Goal: Transaction & Acquisition: Purchase product/service

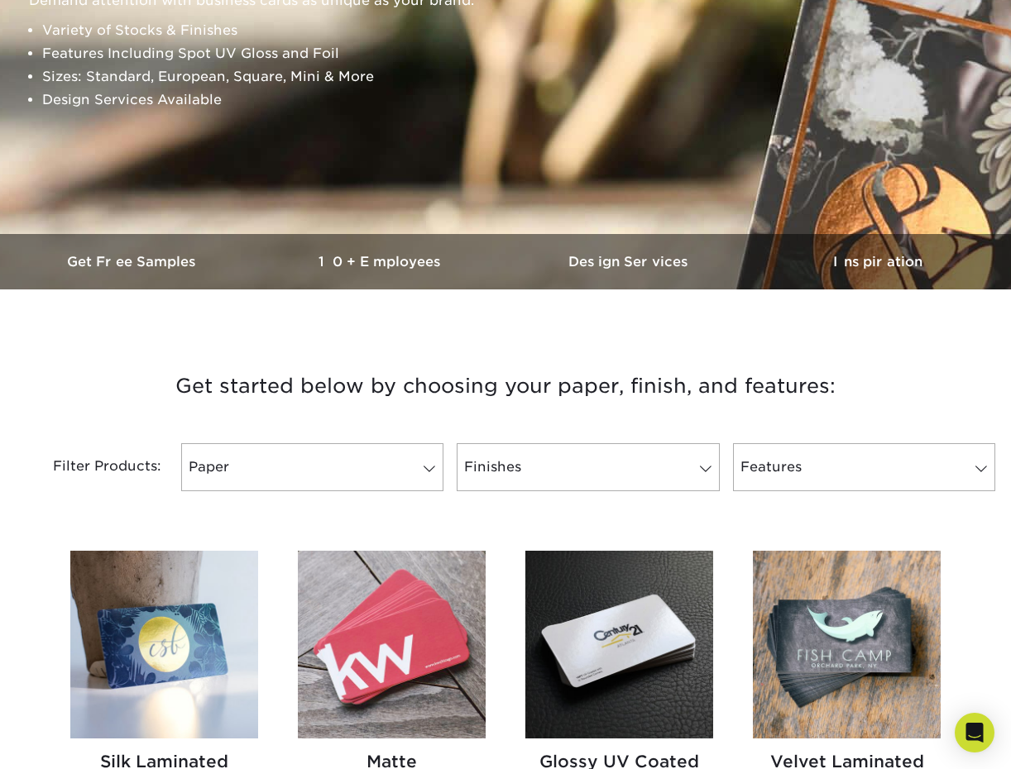
scroll to position [326, 0]
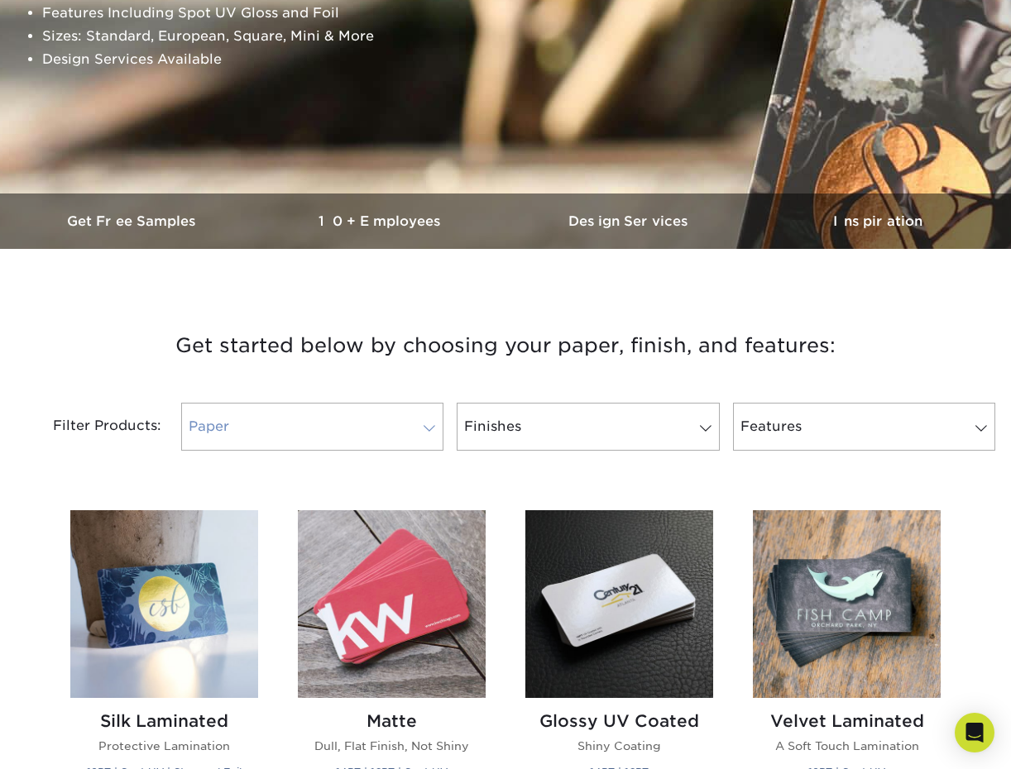
click at [440, 416] on link "Paper" at bounding box center [312, 427] width 262 height 48
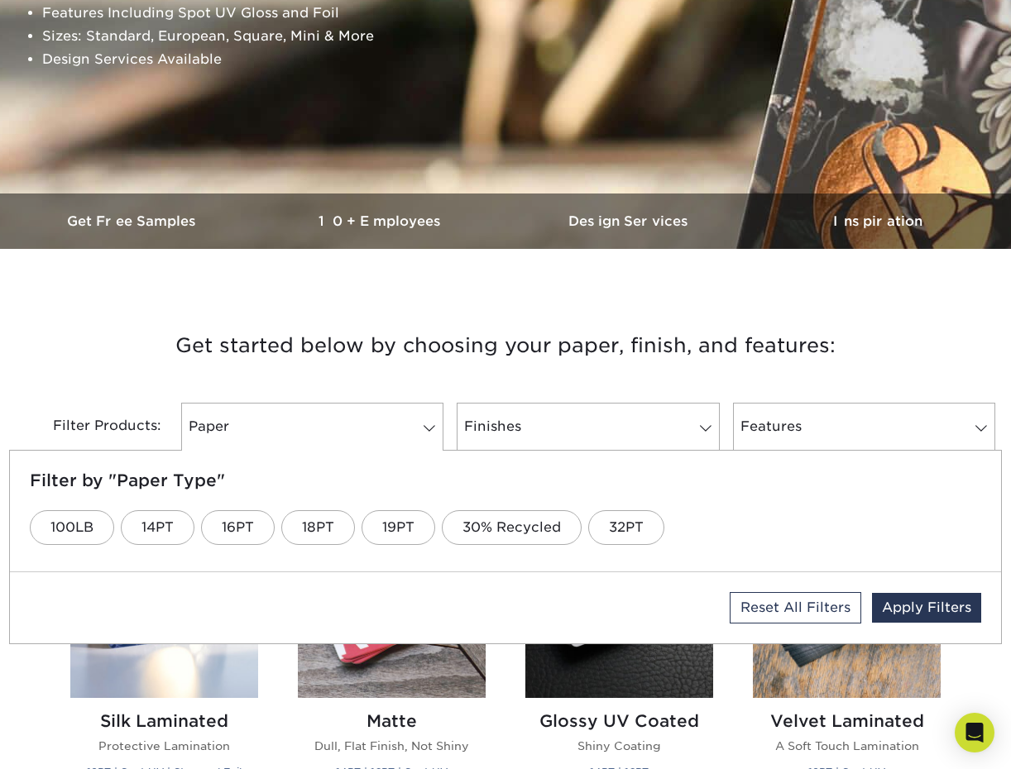
click at [454, 359] on h3 "Get started below by choosing your paper, finish, and features:" at bounding box center [506, 346] width 968 height 74
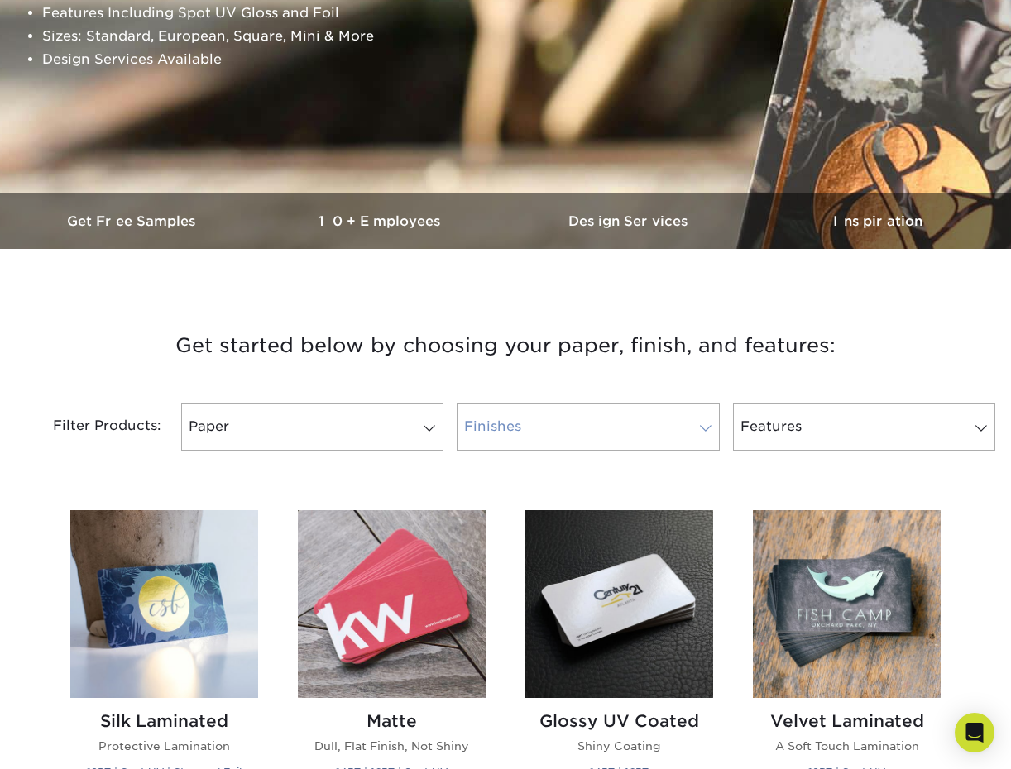
click at [669, 431] on link "Finishes" at bounding box center [588, 427] width 262 height 48
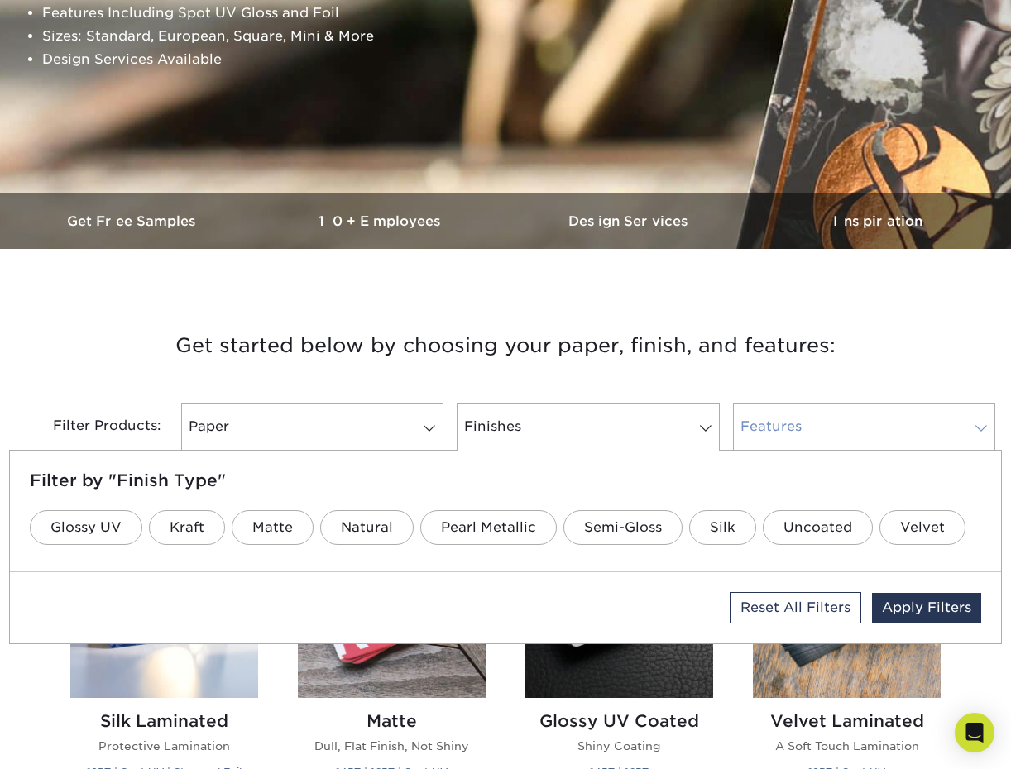
click at [784, 423] on link "Features" at bounding box center [864, 427] width 262 height 48
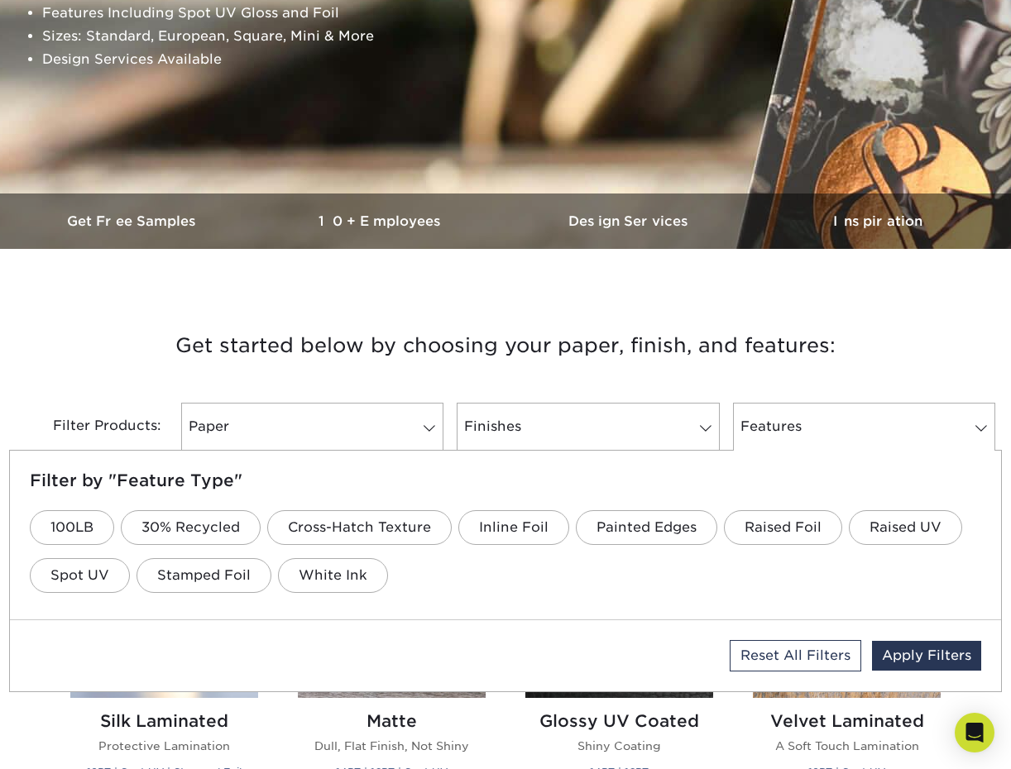
click at [194, 352] on h3 "Get started below by choosing your paper, finish, and features:" at bounding box center [506, 346] width 968 height 74
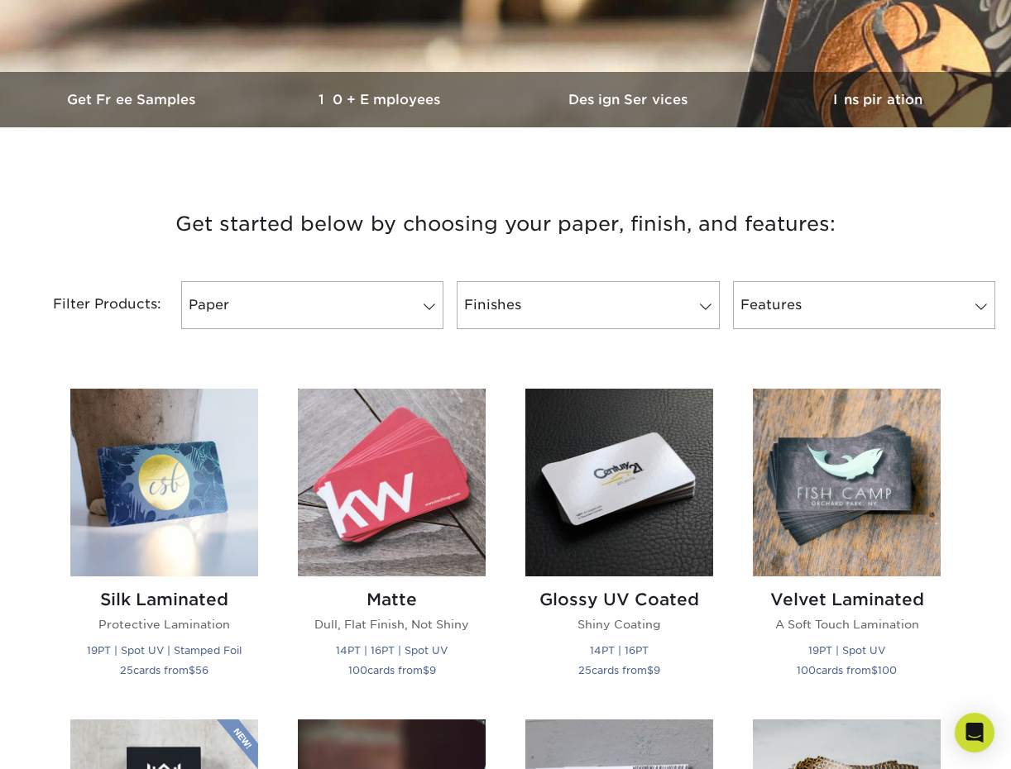
scroll to position [448, 0]
click at [654, 486] on img at bounding box center [619, 482] width 188 height 188
click at [882, 515] on img at bounding box center [847, 482] width 188 height 188
click at [171, 507] on img at bounding box center [164, 482] width 188 height 188
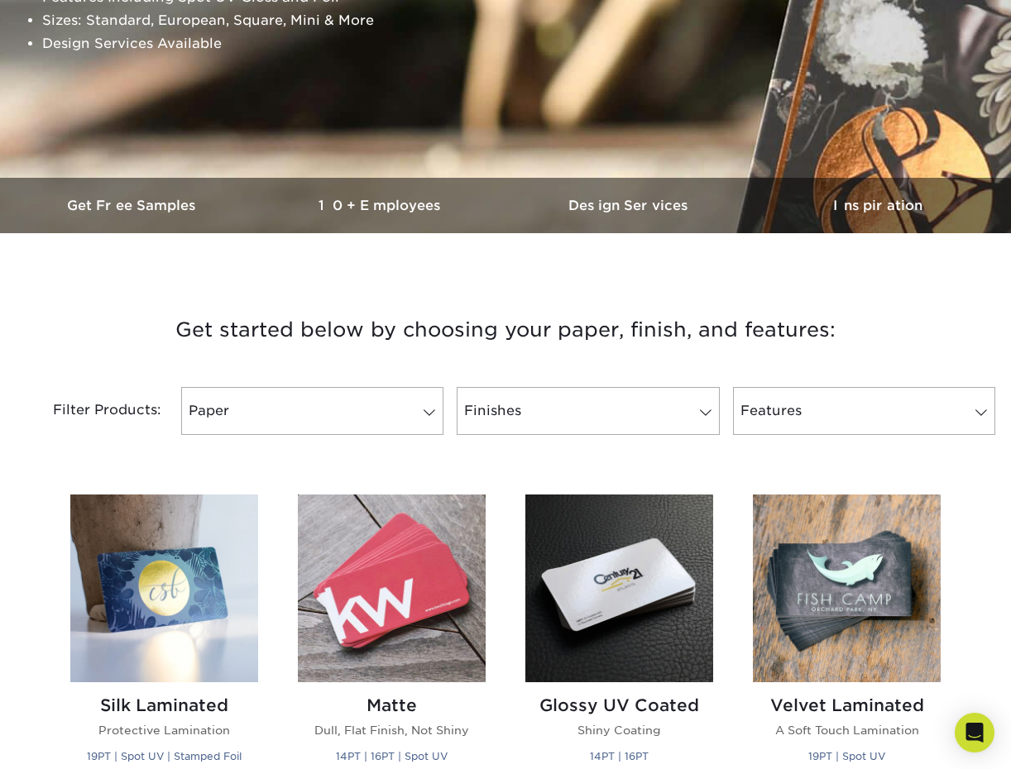
scroll to position [341, 0]
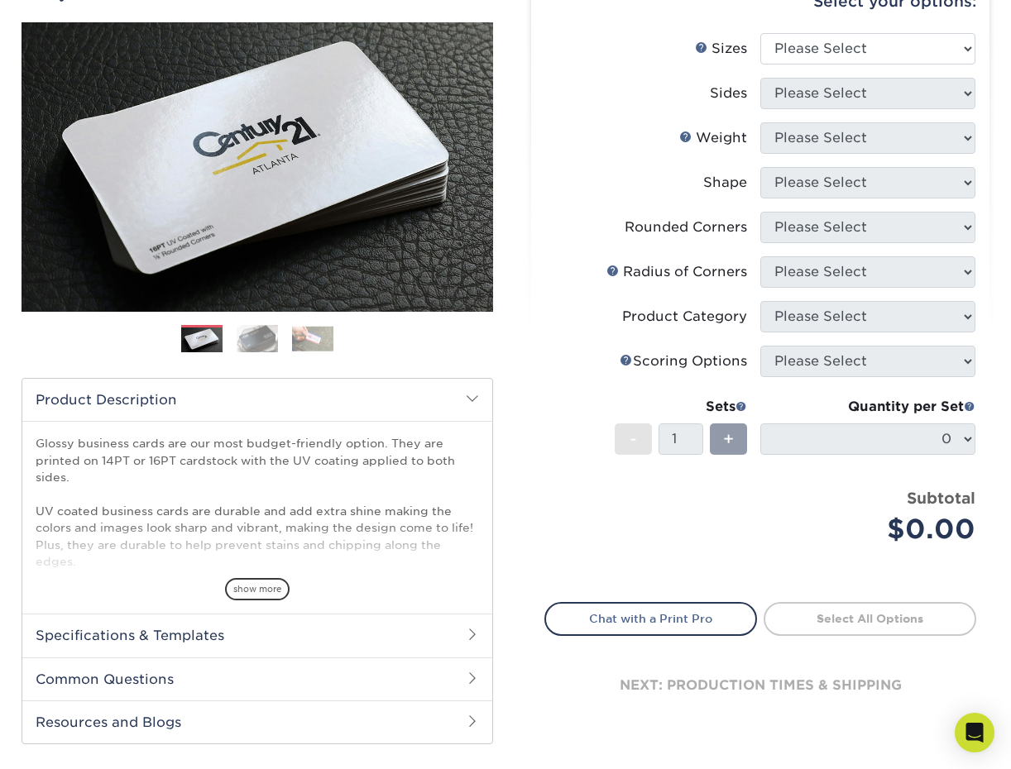
scroll to position [180, 0]
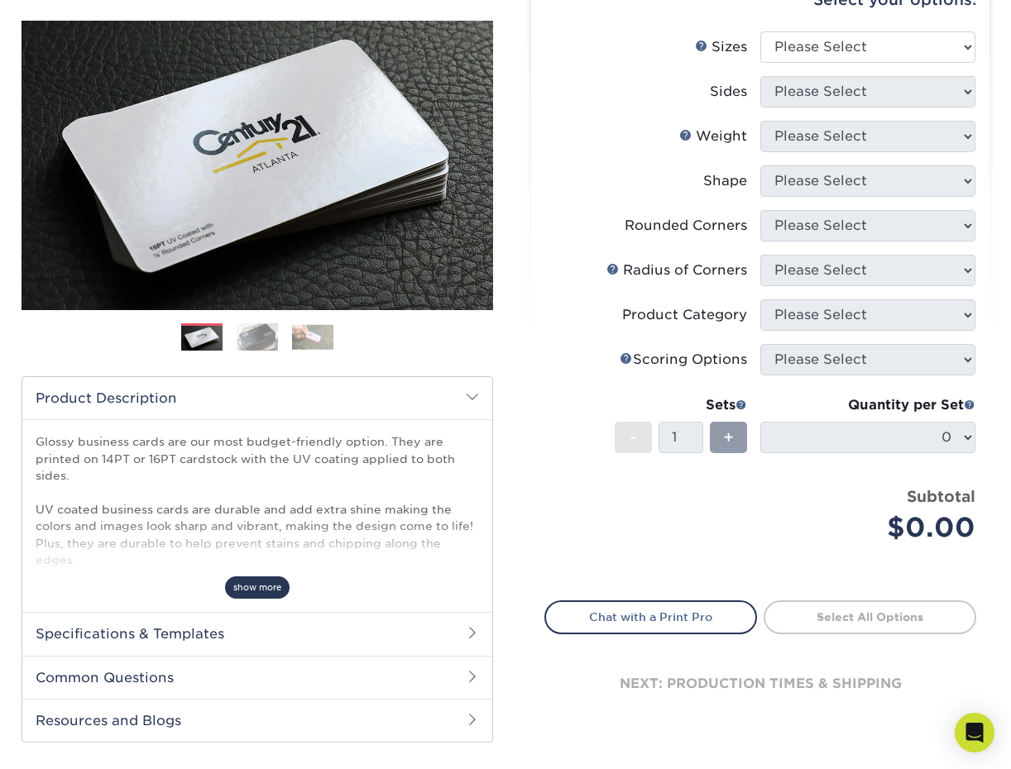
click at [267, 588] on span "show more" at bounding box center [257, 588] width 65 height 22
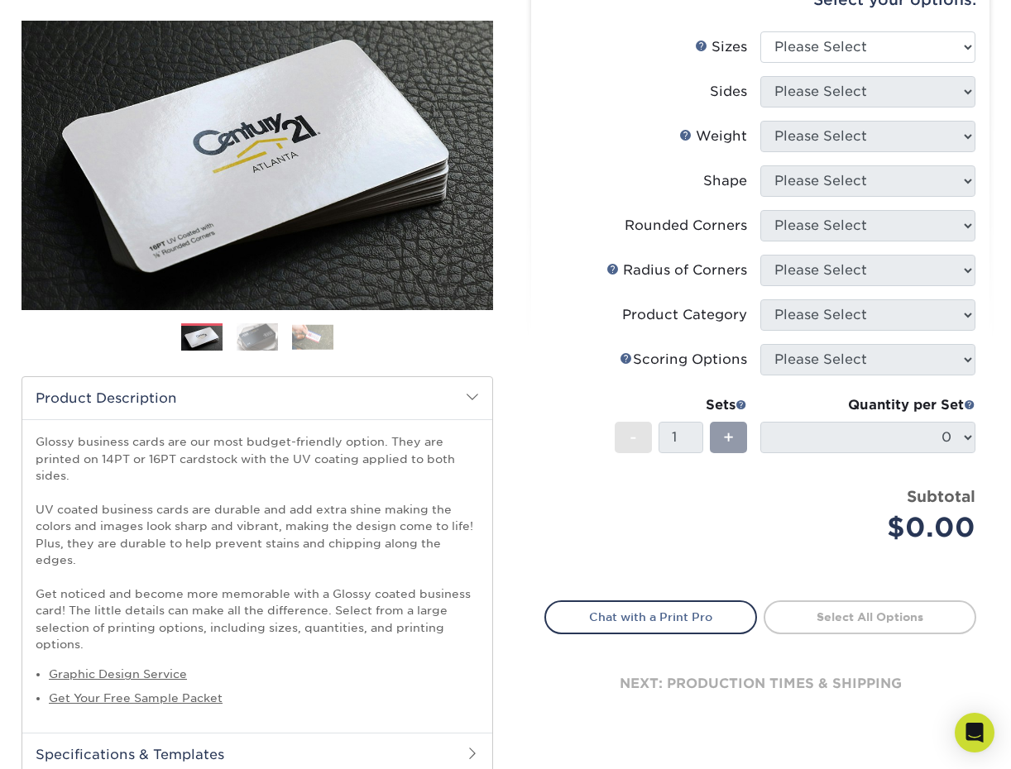
click at [247, 342] on img at bounding box center [257, 337] width 41 height 29
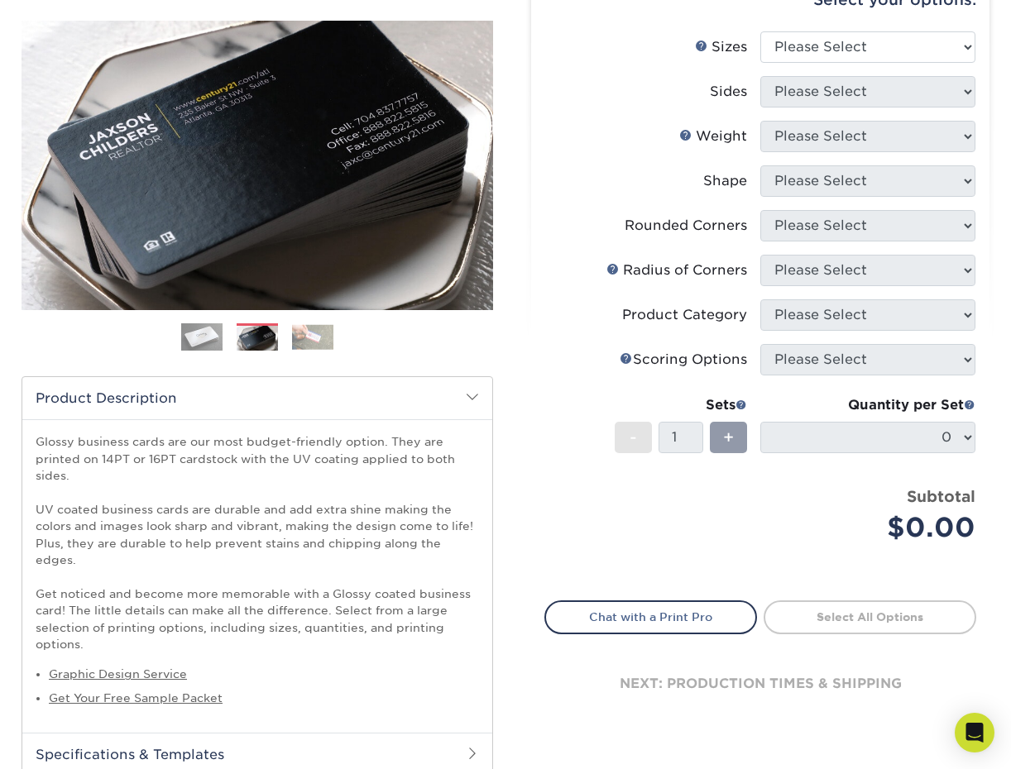
click at [322, 344] on img at bounding box center [312, 337] width 41 height 26
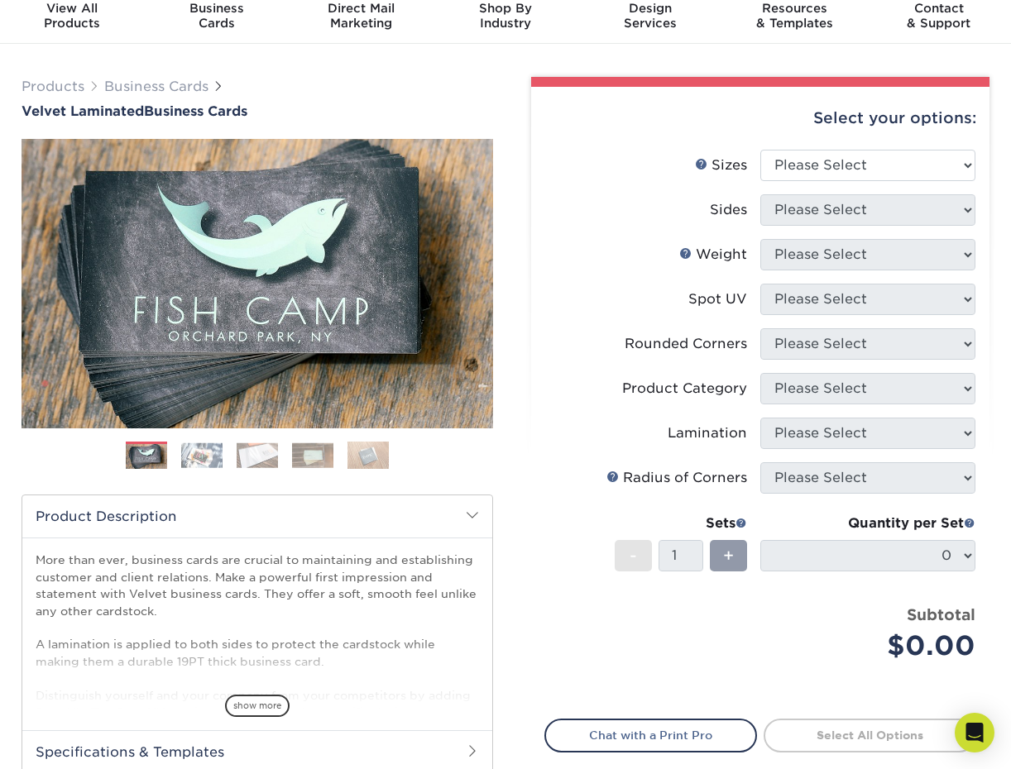
scroll to position [66, 0]
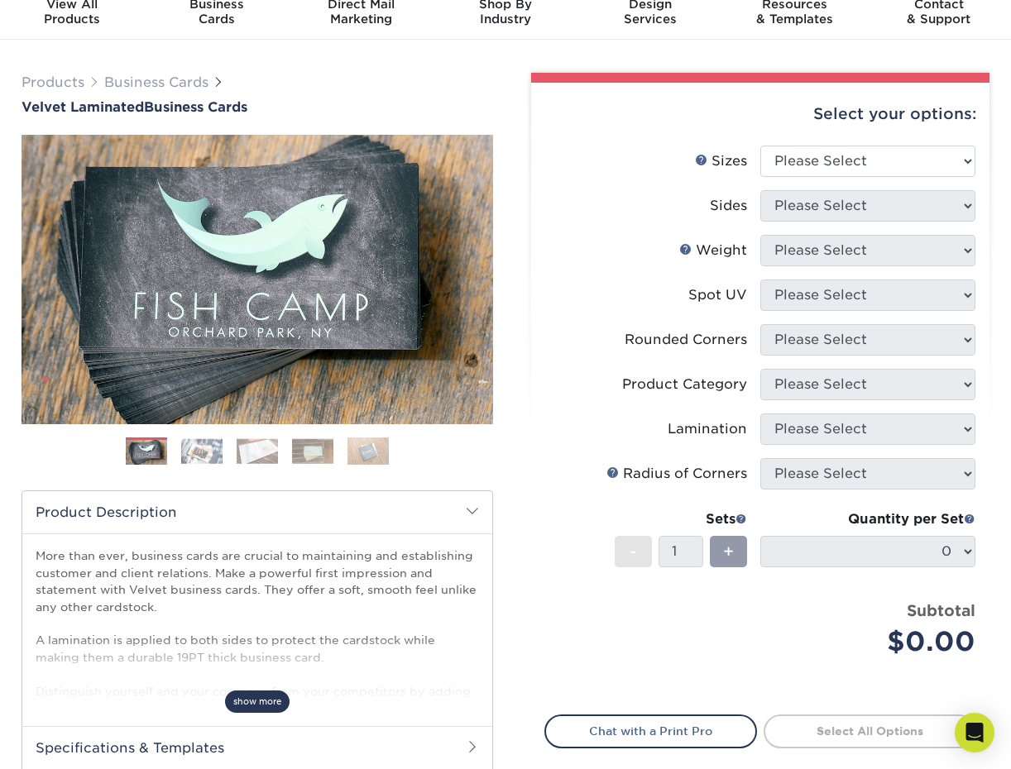
click at [280, 698] on span "show more" at bounding box center [257, 702] width 65 height 22
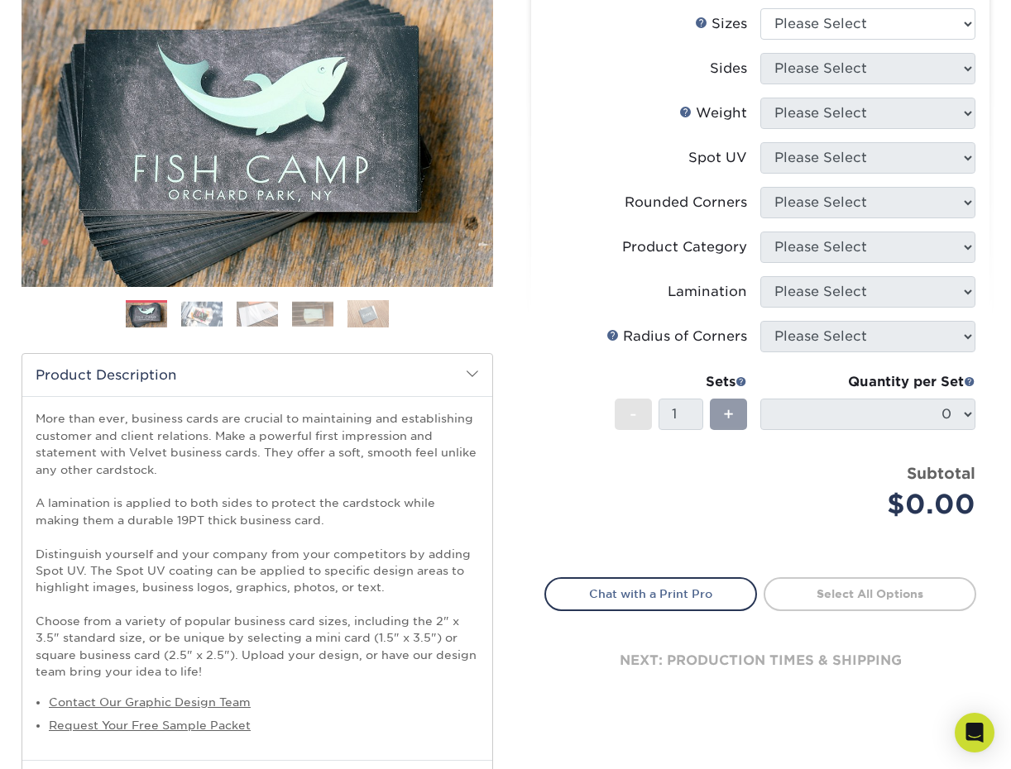
scroll to position [204, 0]
click at [266, 313] on img at bounding box center [257, 313] width 41 height 26
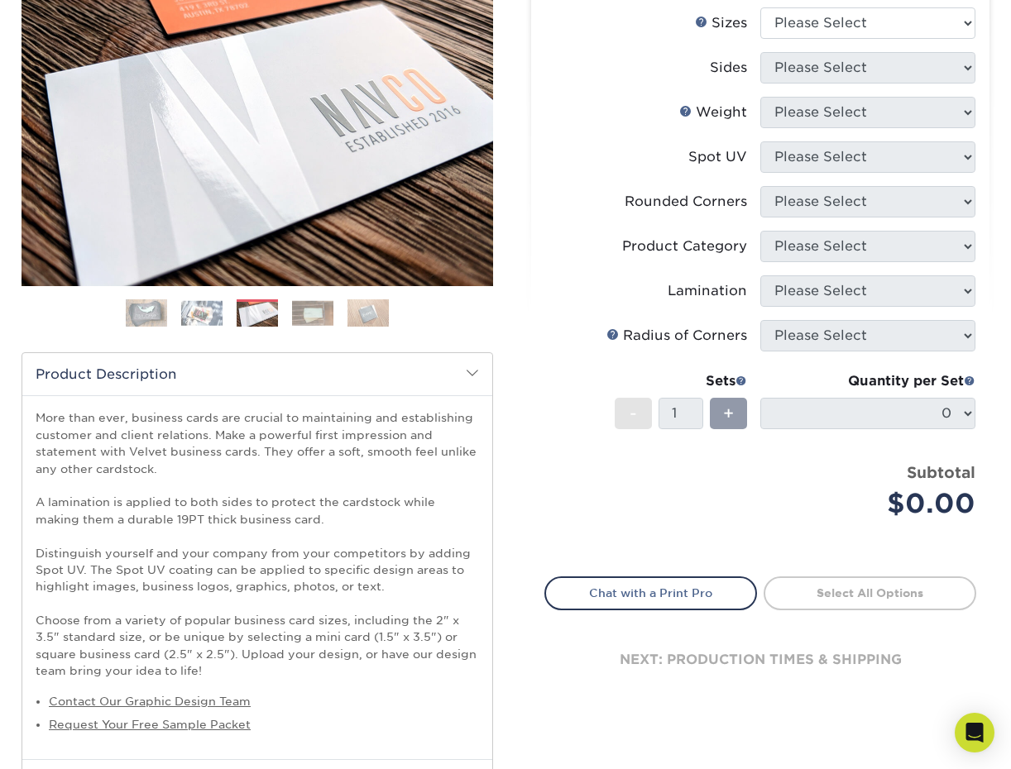
click at [213, 314] on img at bounding box center [201, 313] width 41 height 26
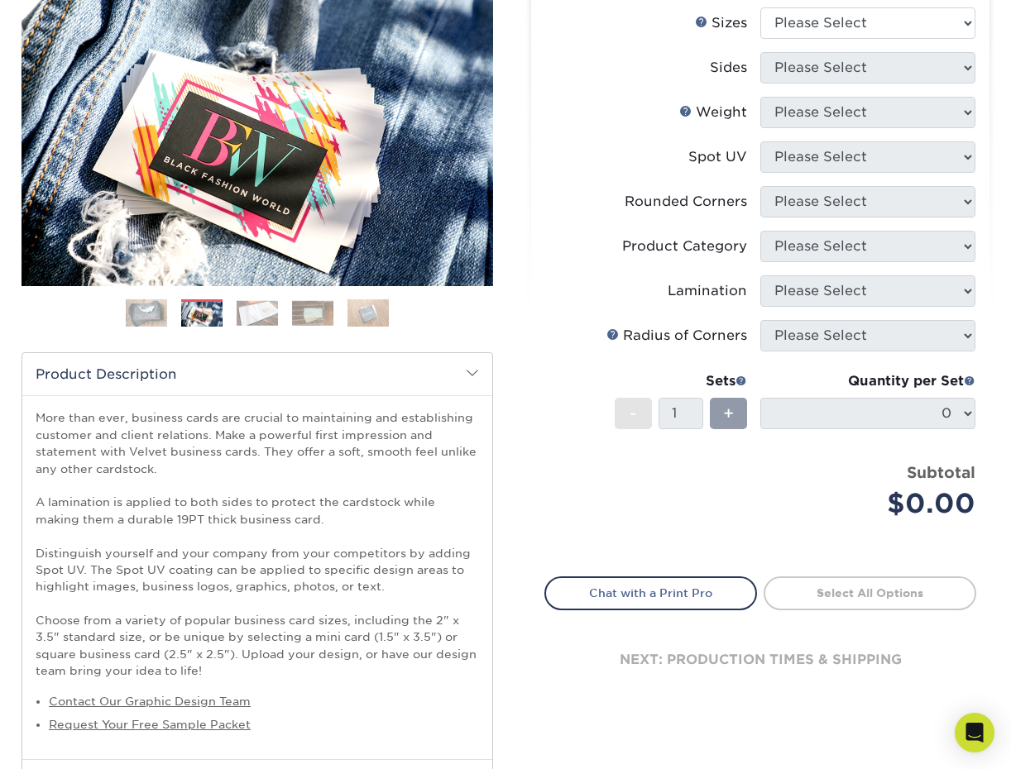
click at [291, 316] on ol at bounding box center [258, 319] width 472 height 40
click at [332, 317] on img at bounding box center [312, 313] width 41 height 26
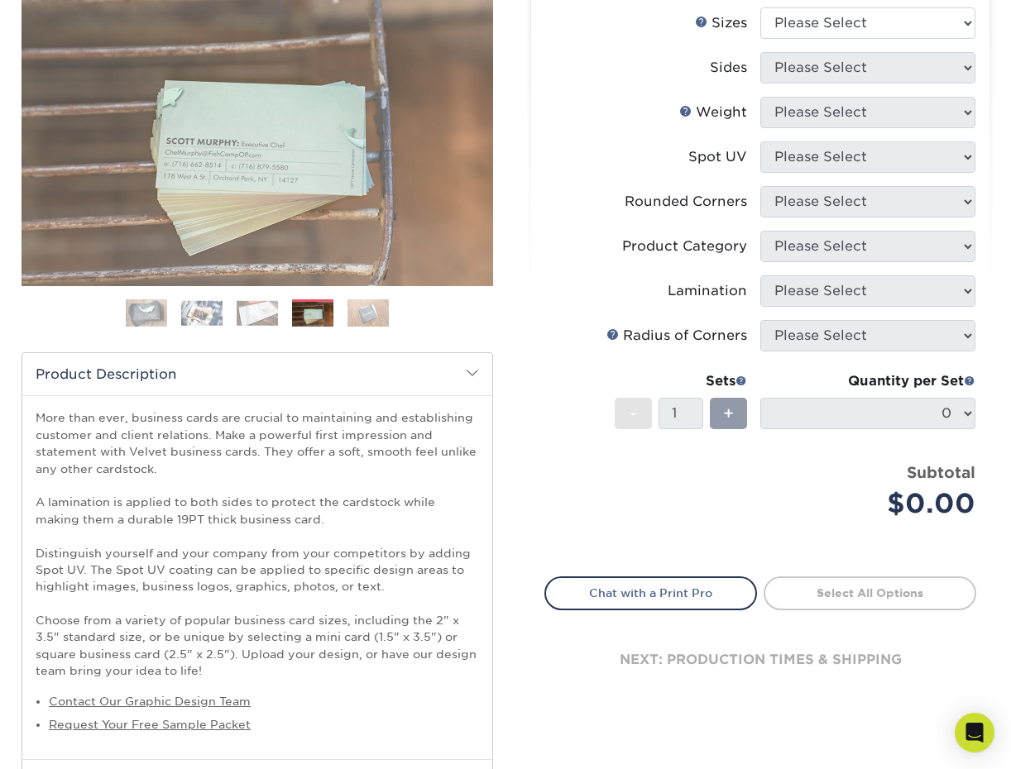
click at [380, 314] on img at bounding box center [367, 313] width 41 height 29
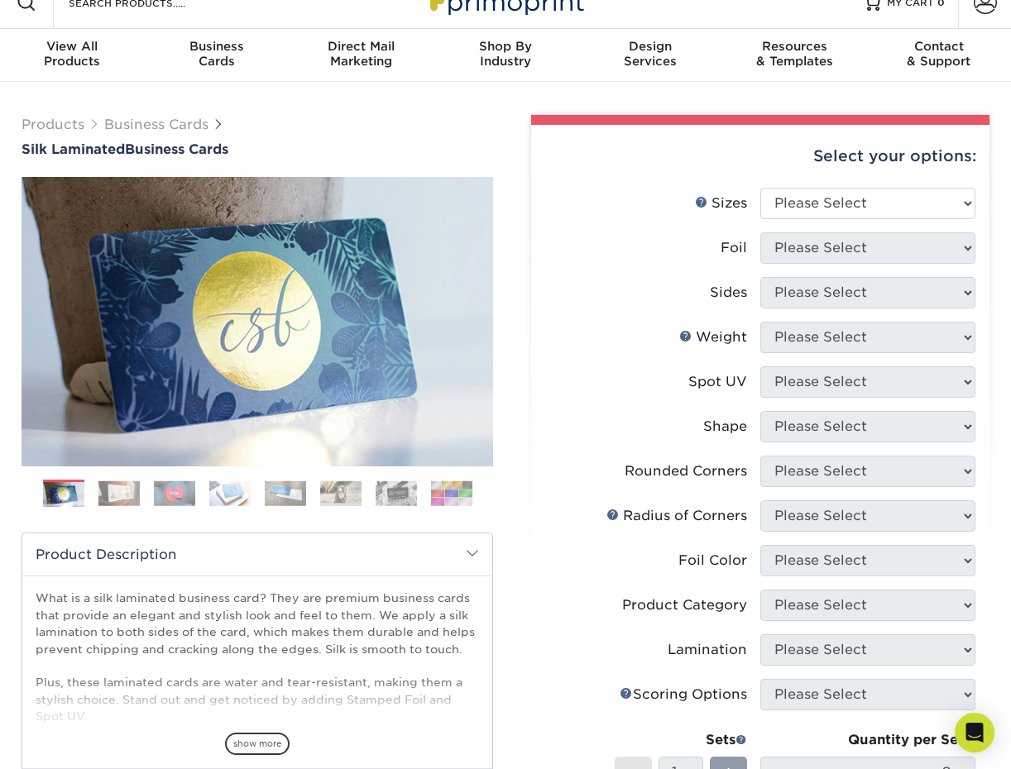
scroll to position [26, 0]
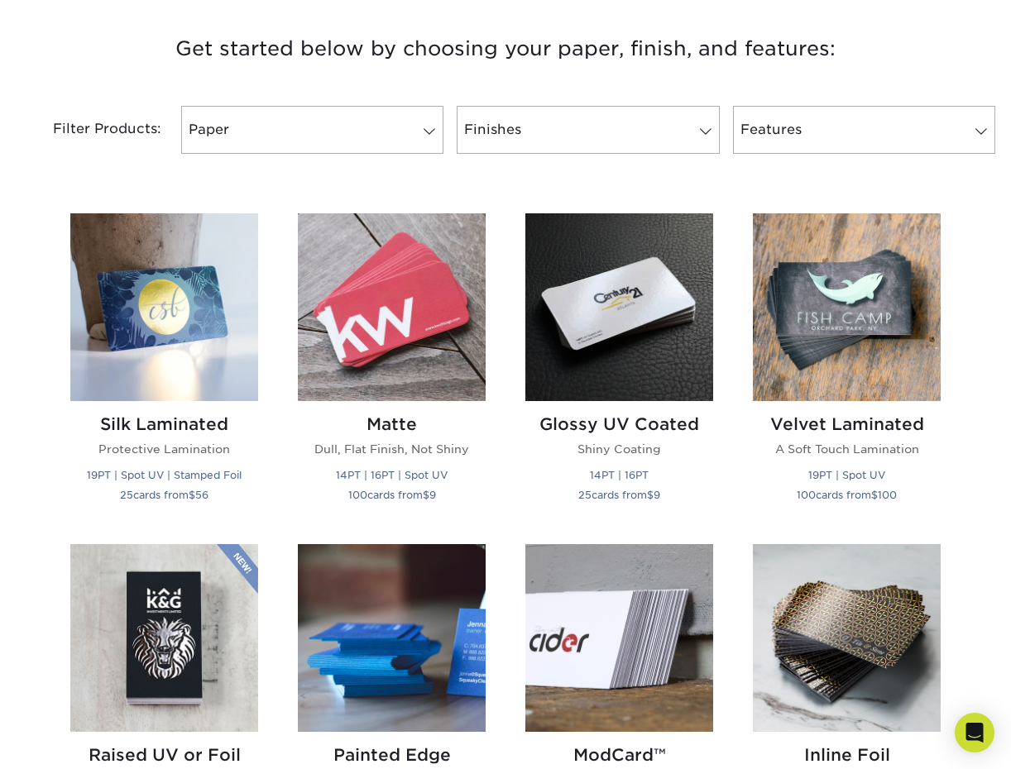
scroll to position [679, 0]
